Goal: Transaction & Acquisition: Obtain resource

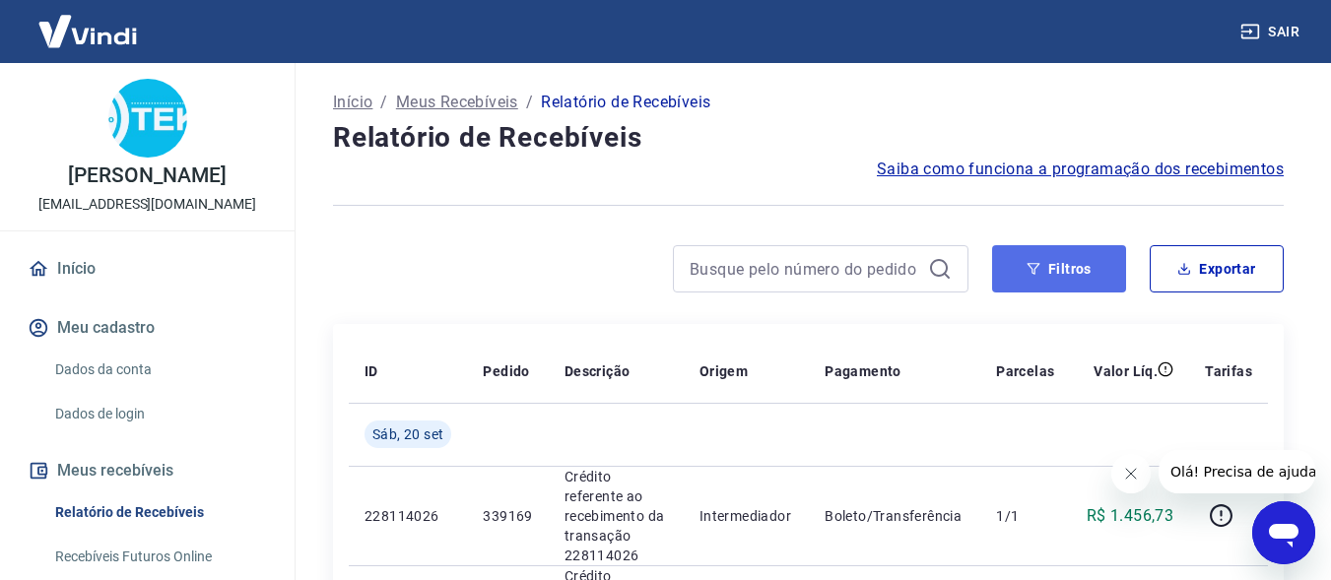
click at [1105, 270] on button "Filtros" at bounding box center [1059, 268] width 134 height 47
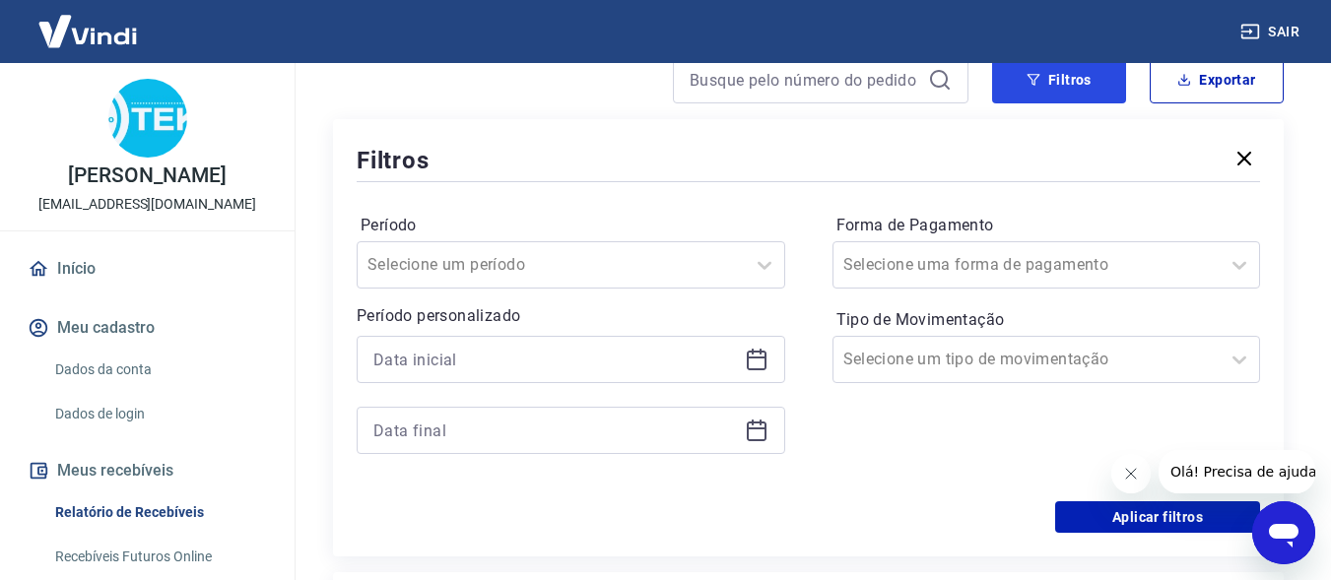
scroll to position [197, 0]
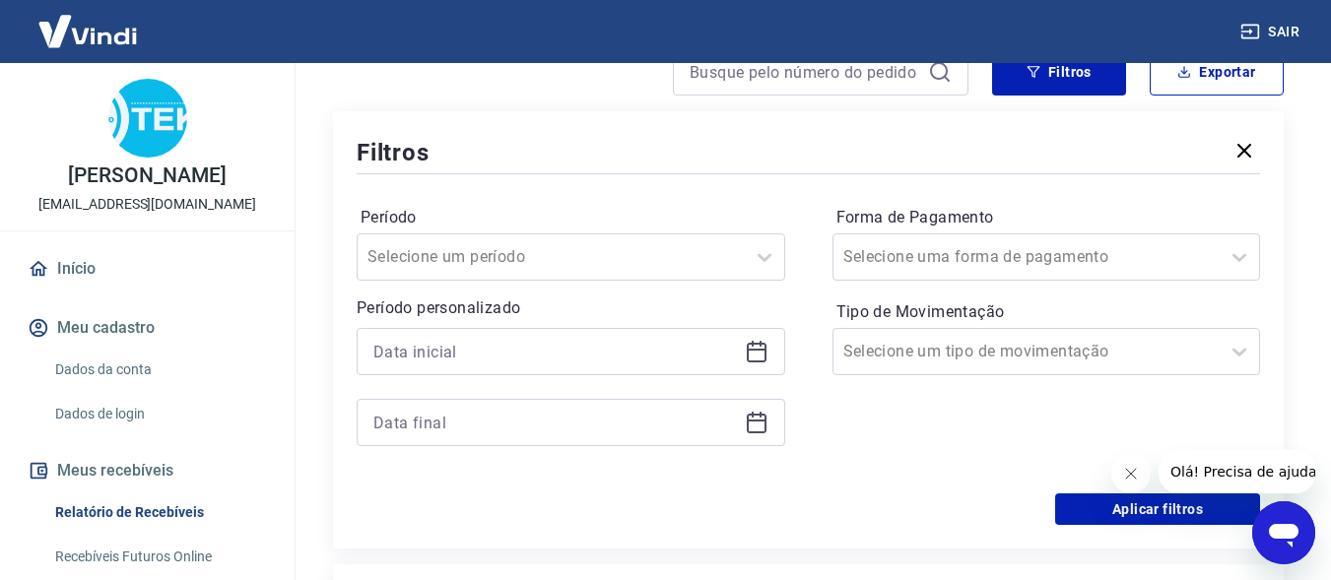
click at [766, 348] on icon at bounding box center [757, 352] width 24 height 24
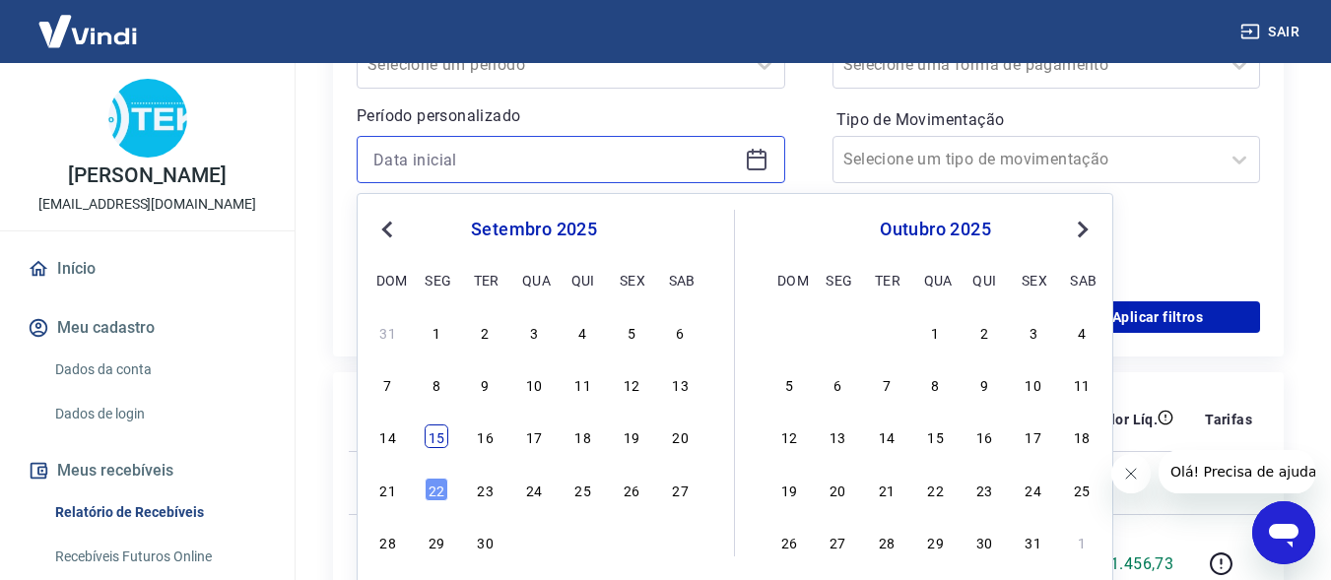
scroll to position [394, 0]
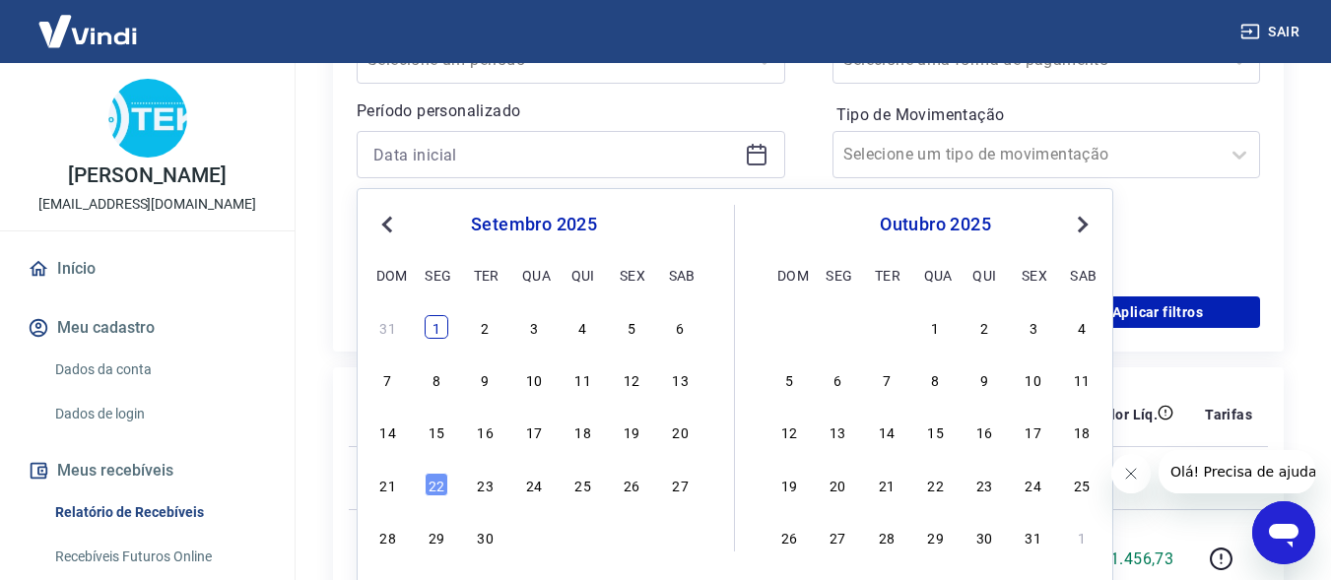
click at [435, 323] on div "1" at bounding box center [437, 327] width 24 height 24
type input "[DATE]"
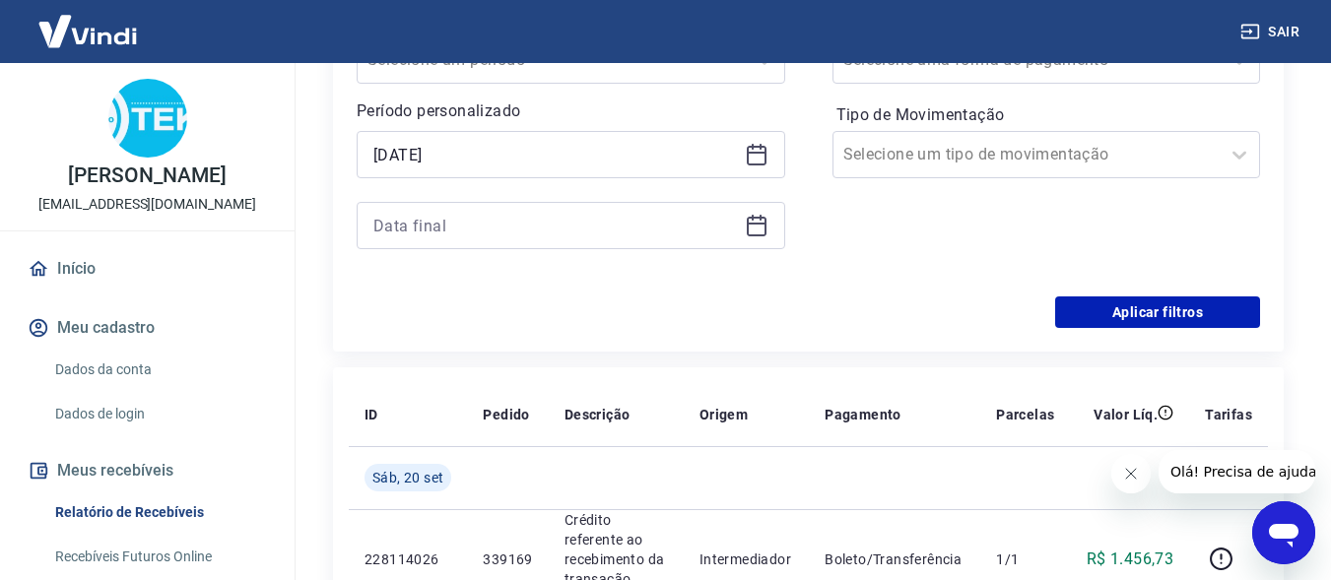
click at [760, 229] on icon at bounding box center [757, 226] width 24 height 24
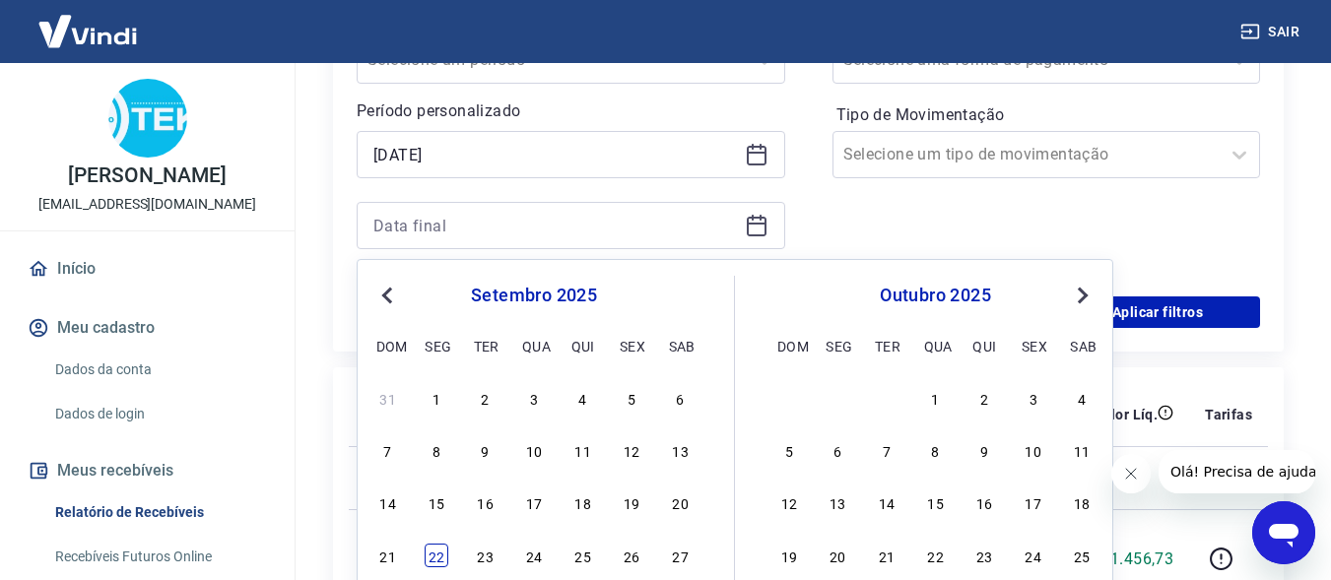
click at [431, 556] on div "22" at bounding box center [437, 556] width 24 height 24
type input "[DATE]"
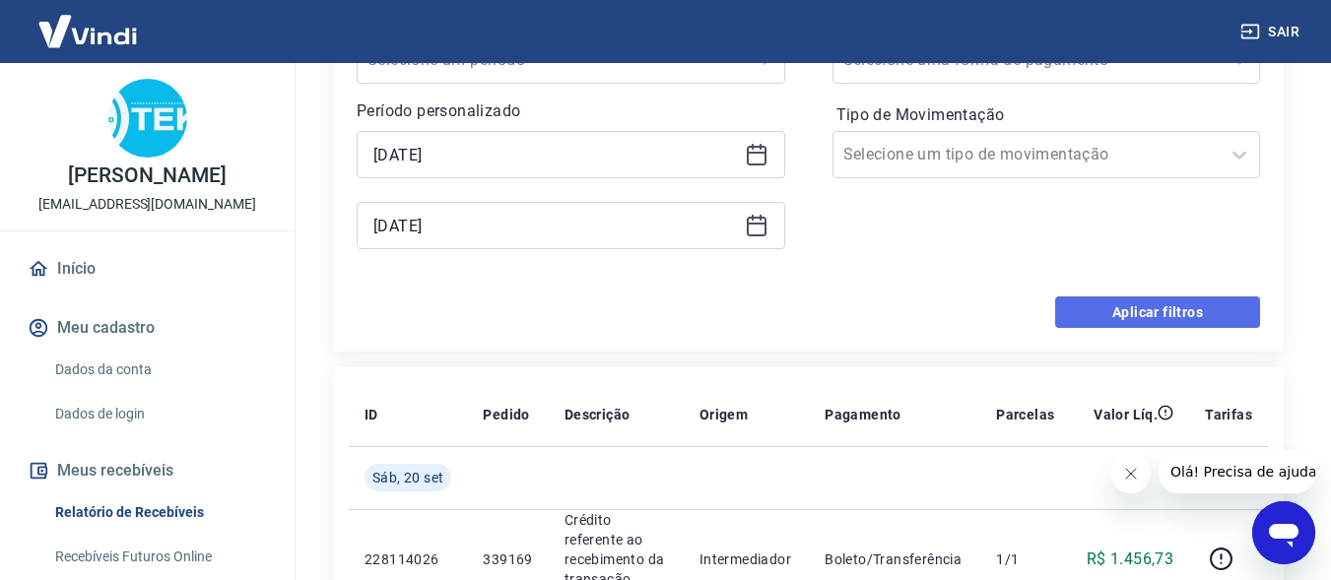
click at [1175, 302] on button "Aplicar filtros" at bounding box center [1157, 312] width 205 height 32
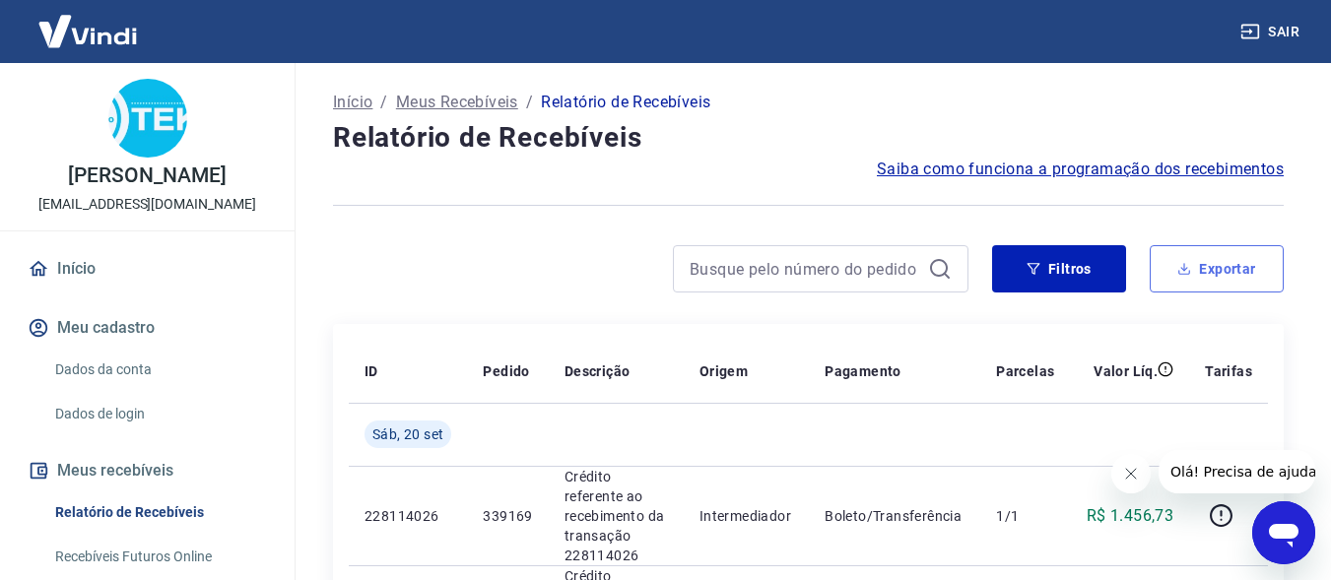
click at [1221, 272] on button "Exportar" at bounding box center [1217, 268] width 134 height 47
type input "[DATE]"
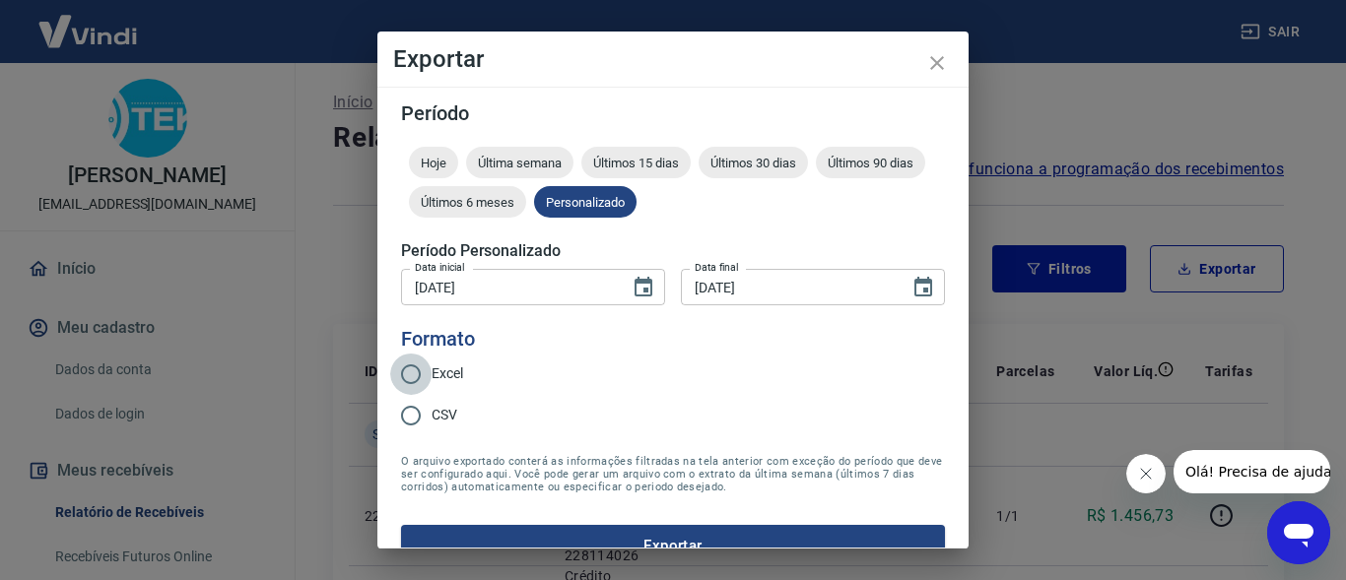
click at [410, 368] on input "Excel" at bounding box center [410, 374] width 41 height 41
radio input "true"
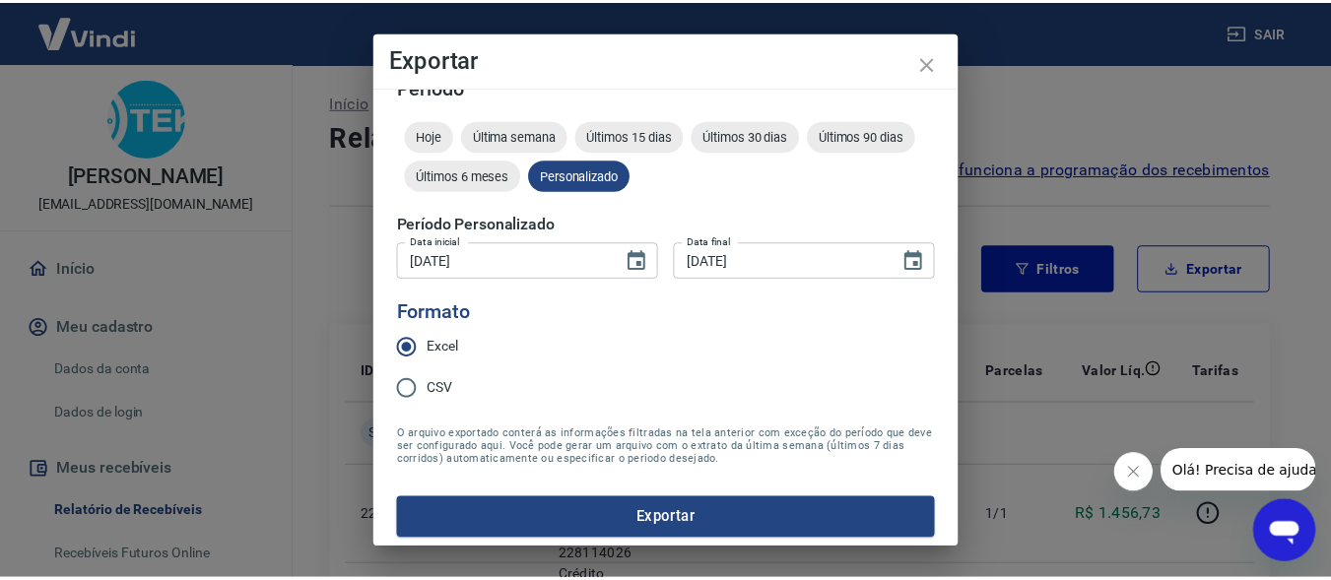
scroll to position [34, 0]
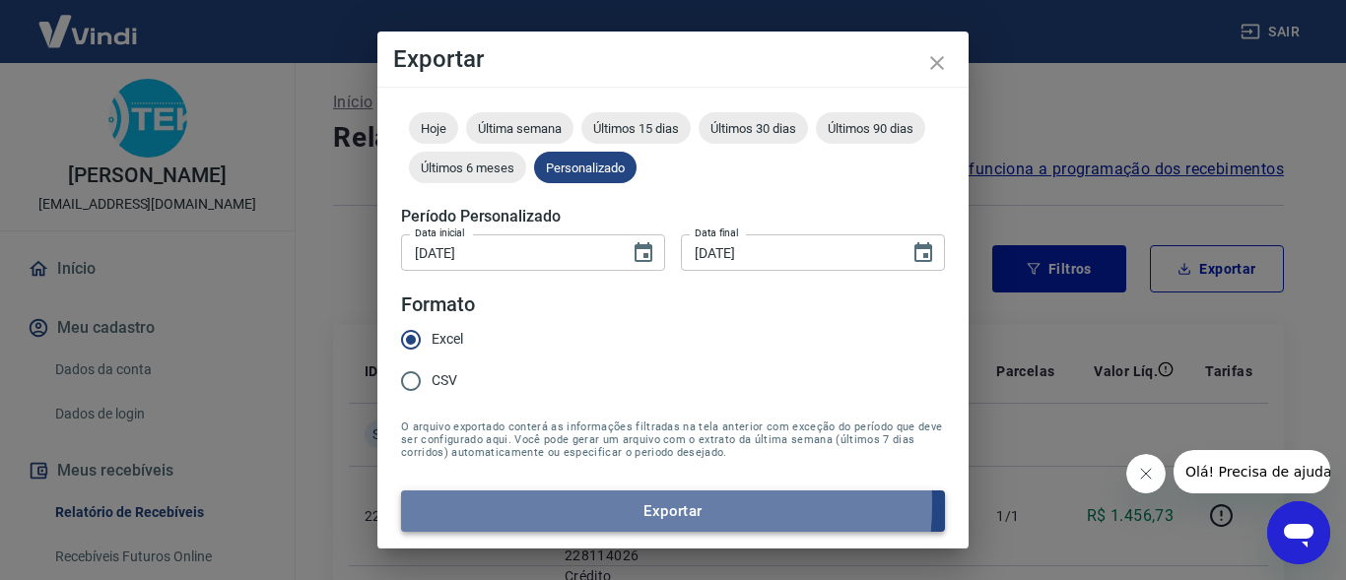
click at [621, 504] on button "Exportar" at bounding box center [673, 511] width 544 height 41
